Goal: Find specific page/section: Find specific page/section

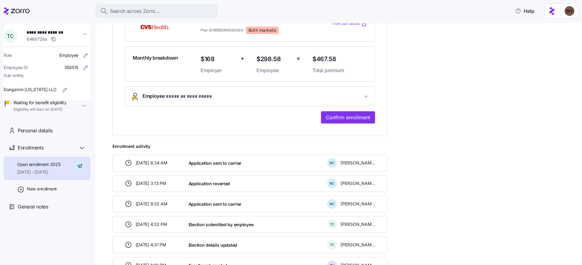
scroll to position [152, 0]
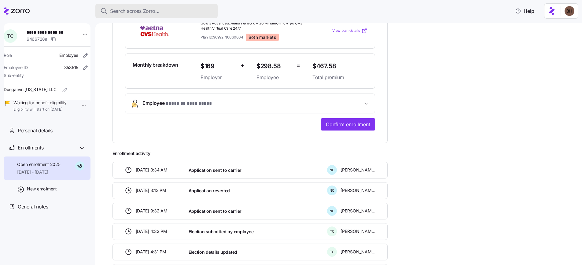
click at [143, 12] on span "Search across Zorro..." at bounding box center [134, 11] width 49 height 8
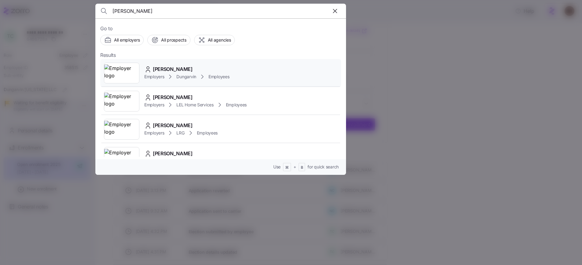
type input "[PERSON_NAME]"
click at [192, 68] on div "[PERSON_NAME]" at bounding box center [186, 69] width 85 height 8
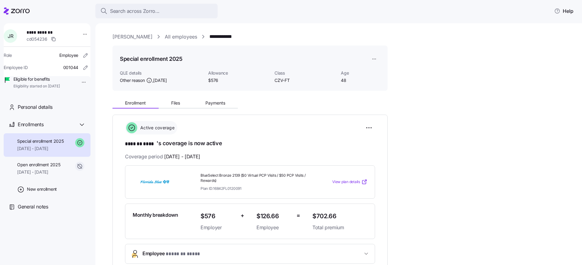
scroll to position [28, 0]
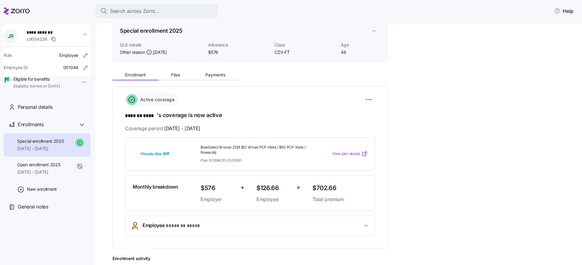
click at [171, 12] on div "Search across Zorro..." at bounding box center [156, 11] width 112 height 8
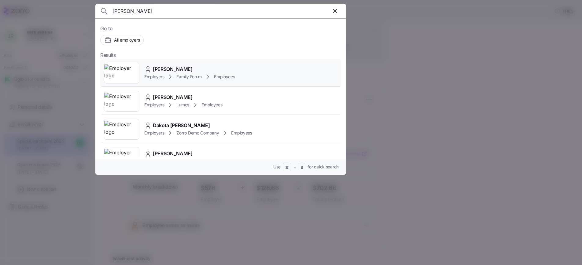
type input "Dakota Schaeffer"
click at [205, 70] on div "Dakota Schaefer" at bounding box center [189, 69] width 91 height 8
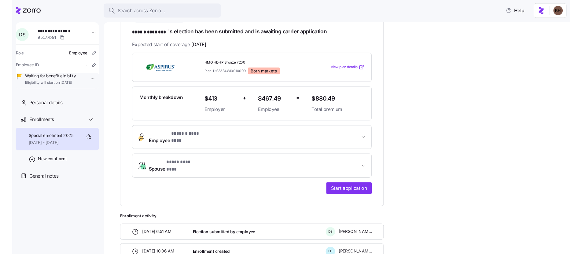
scroll to position [110, 0]
